Goal: Information Seeking & Learning: Learn about a topic

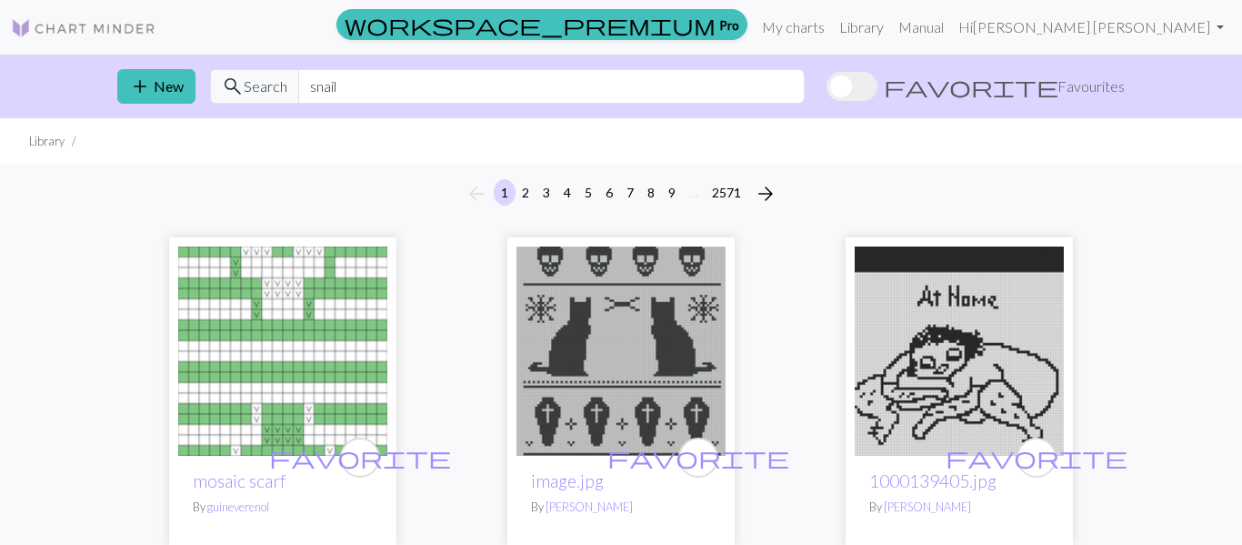
type input "snail"
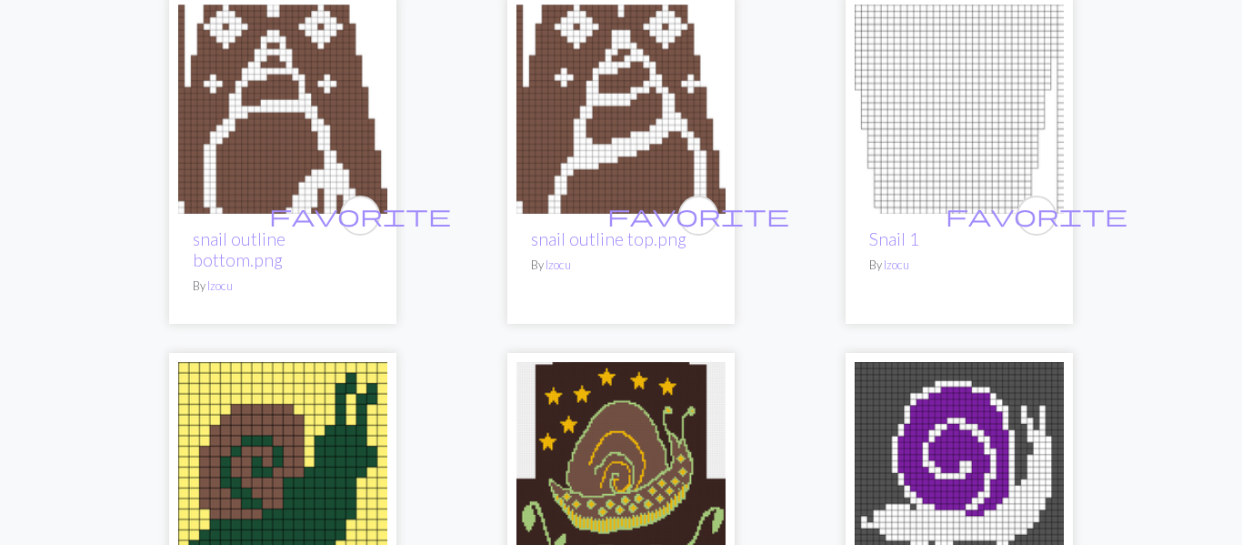
scroll to position [1438, 0]
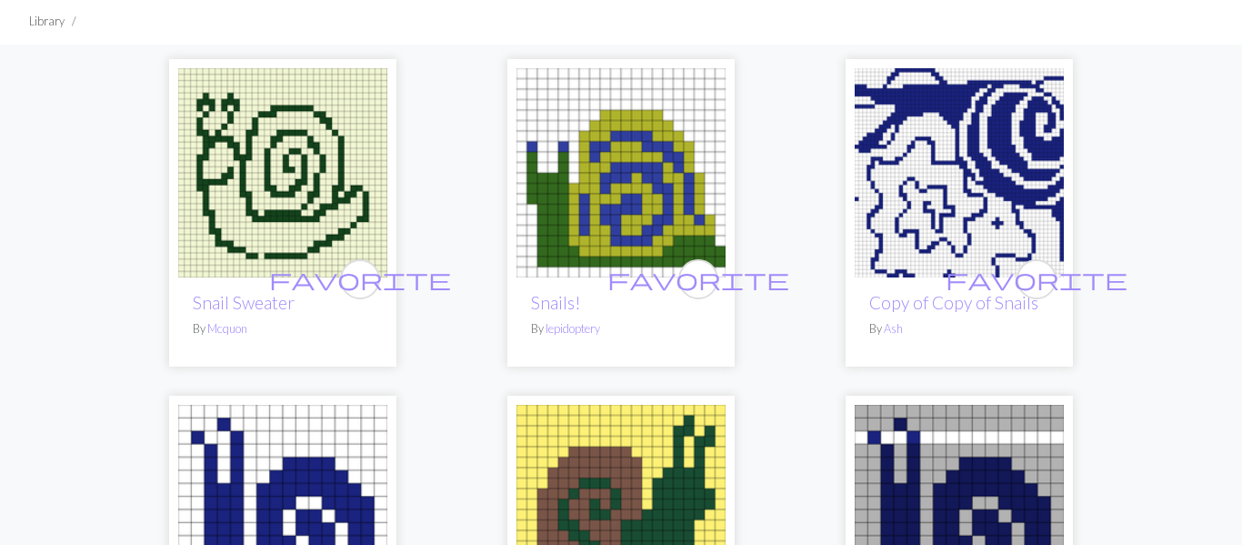
scroll to position [0, 0]
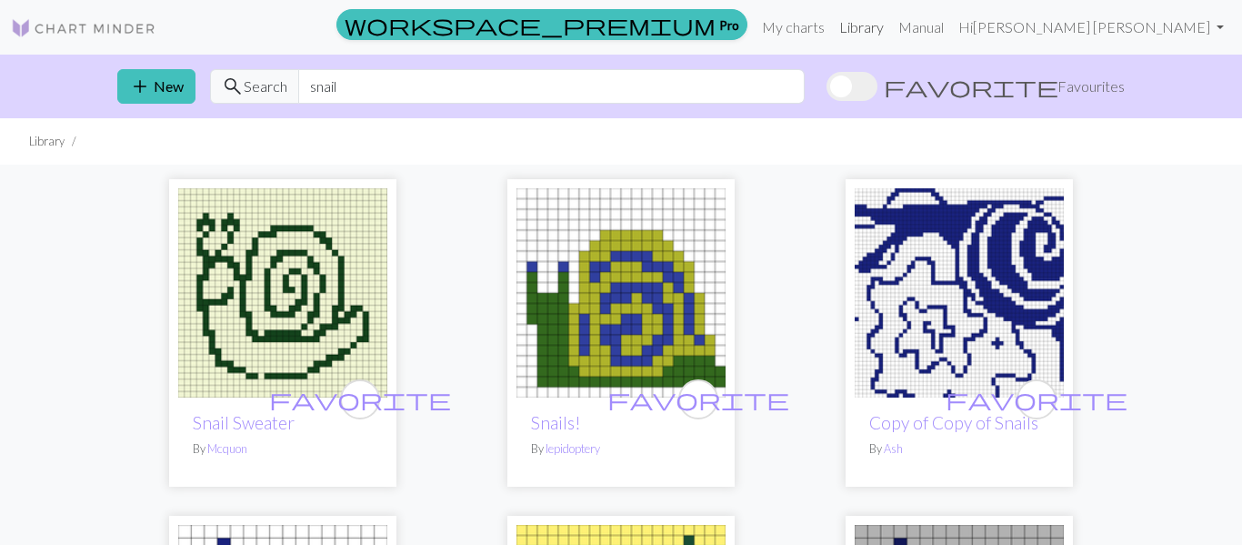
click at [891, 28] on link "Library" at bounding box center [861, 27] width 59 height 36
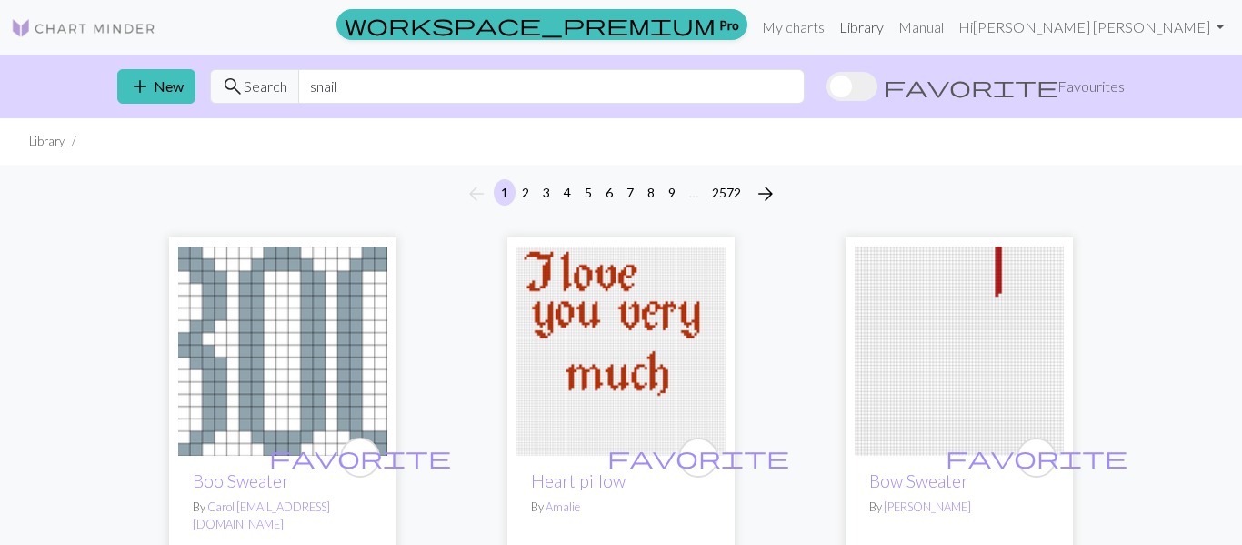
scroll to position [1, 0]
click at [832, 33] on link "My charts" at bounding box center [792, 26] width 77 height 36
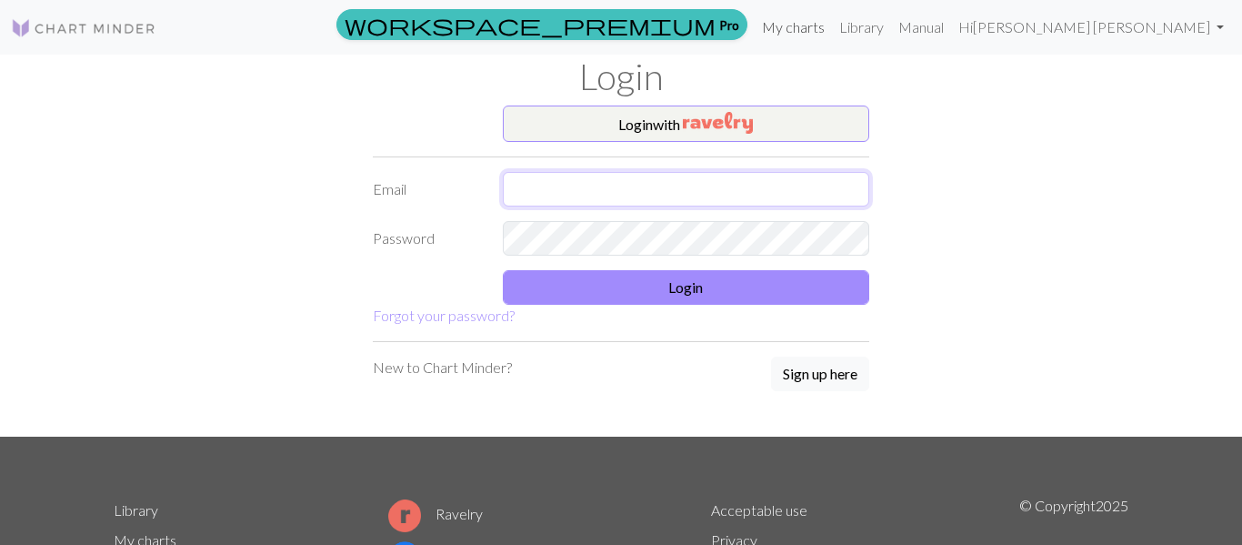
type input "[PERSON_NAME][EMAIL_ADDRESS][DOMAIN_NAME]"
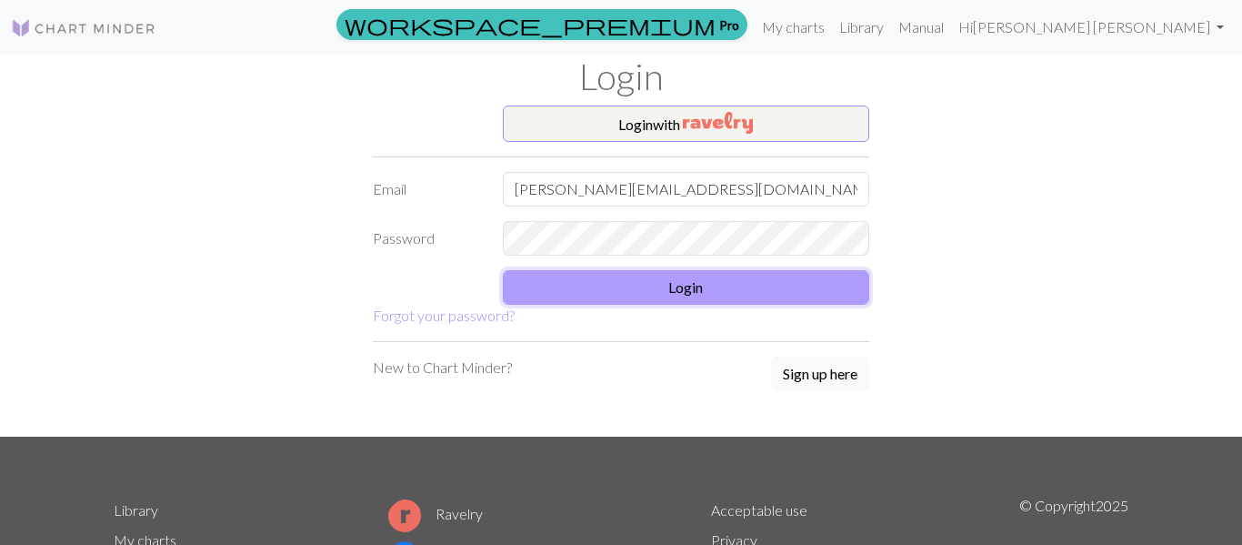
click at [638, 290] on button "Login" at bounding box center [686, 287] width 367 height 35
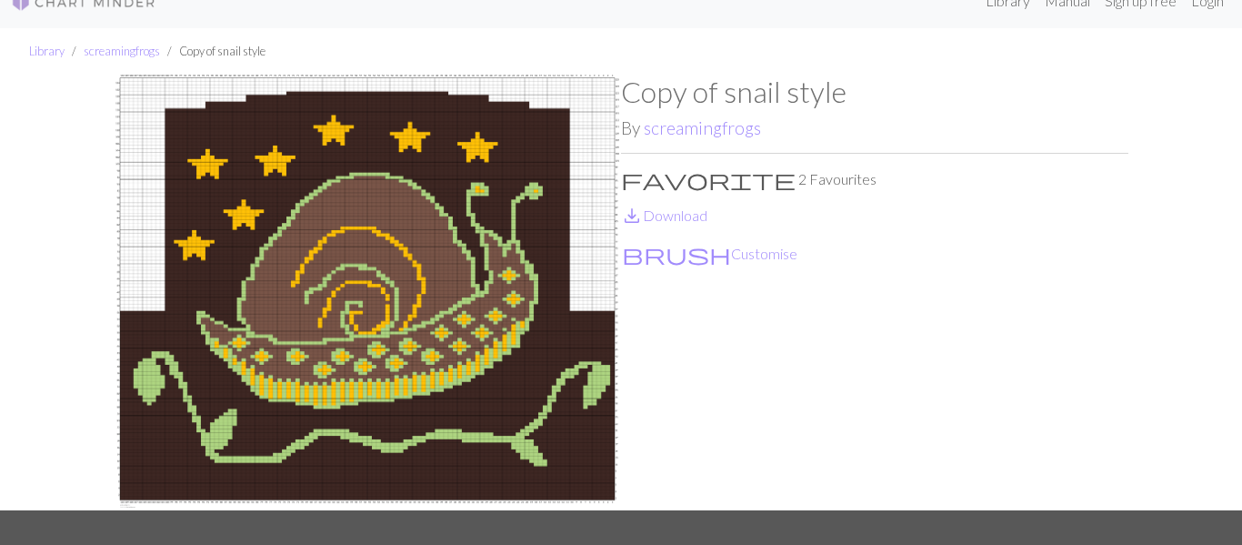
scroll to position [24, 0]
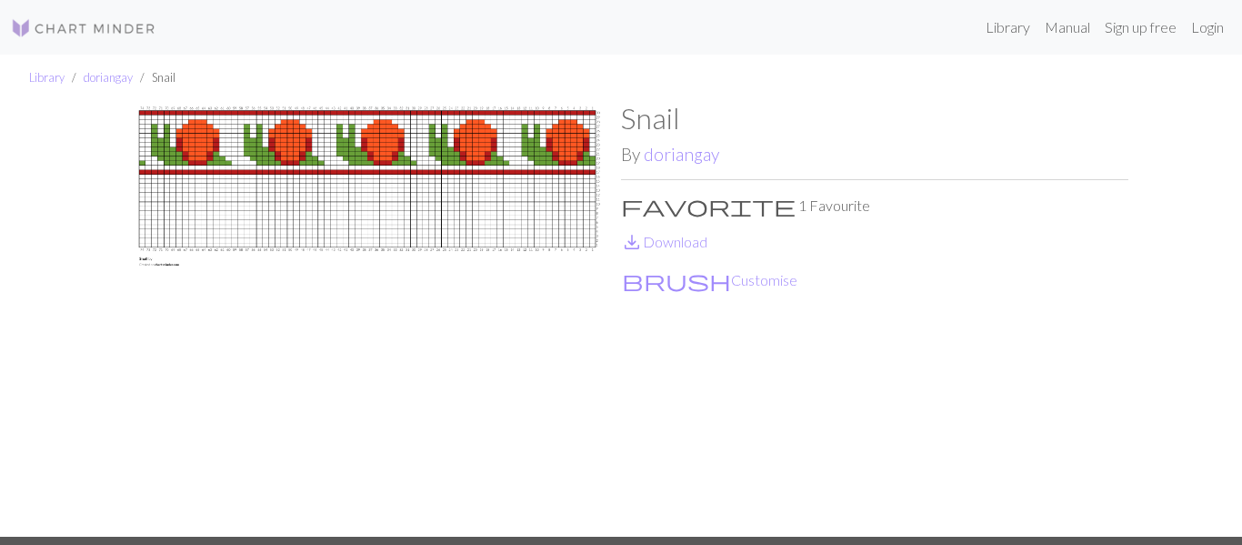
click at [436, 155] on img at bounding box center [367, 318] width 507 height 435
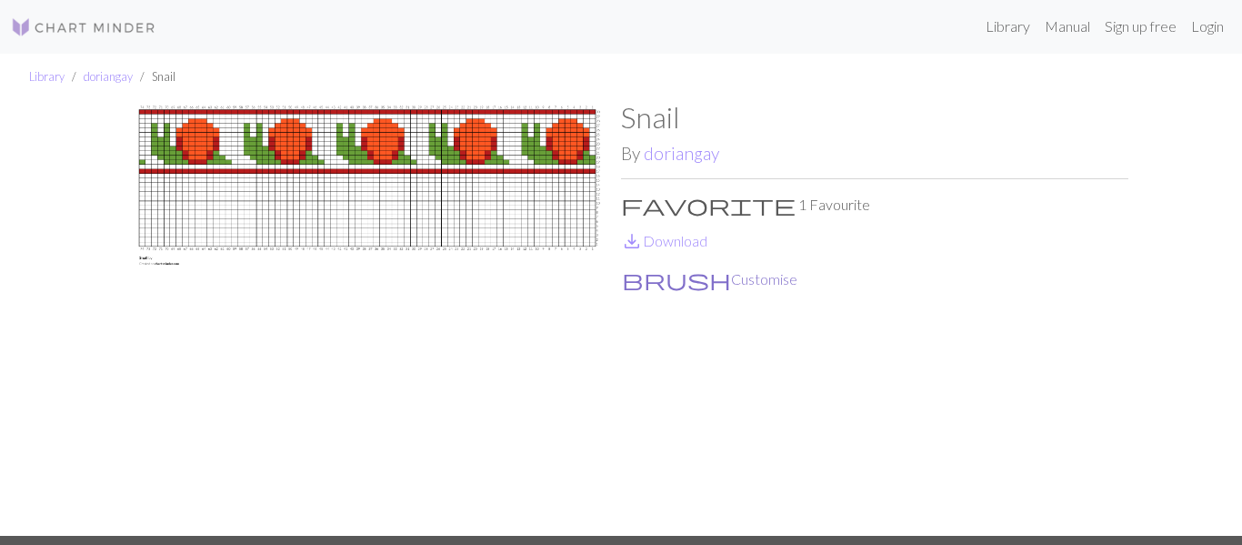
click at [646, 269] on button "brush Customise" at bounding box center [709, 279] width 177 height 24
